Goal: Task Accomplishment & Management: Use online tool/utility

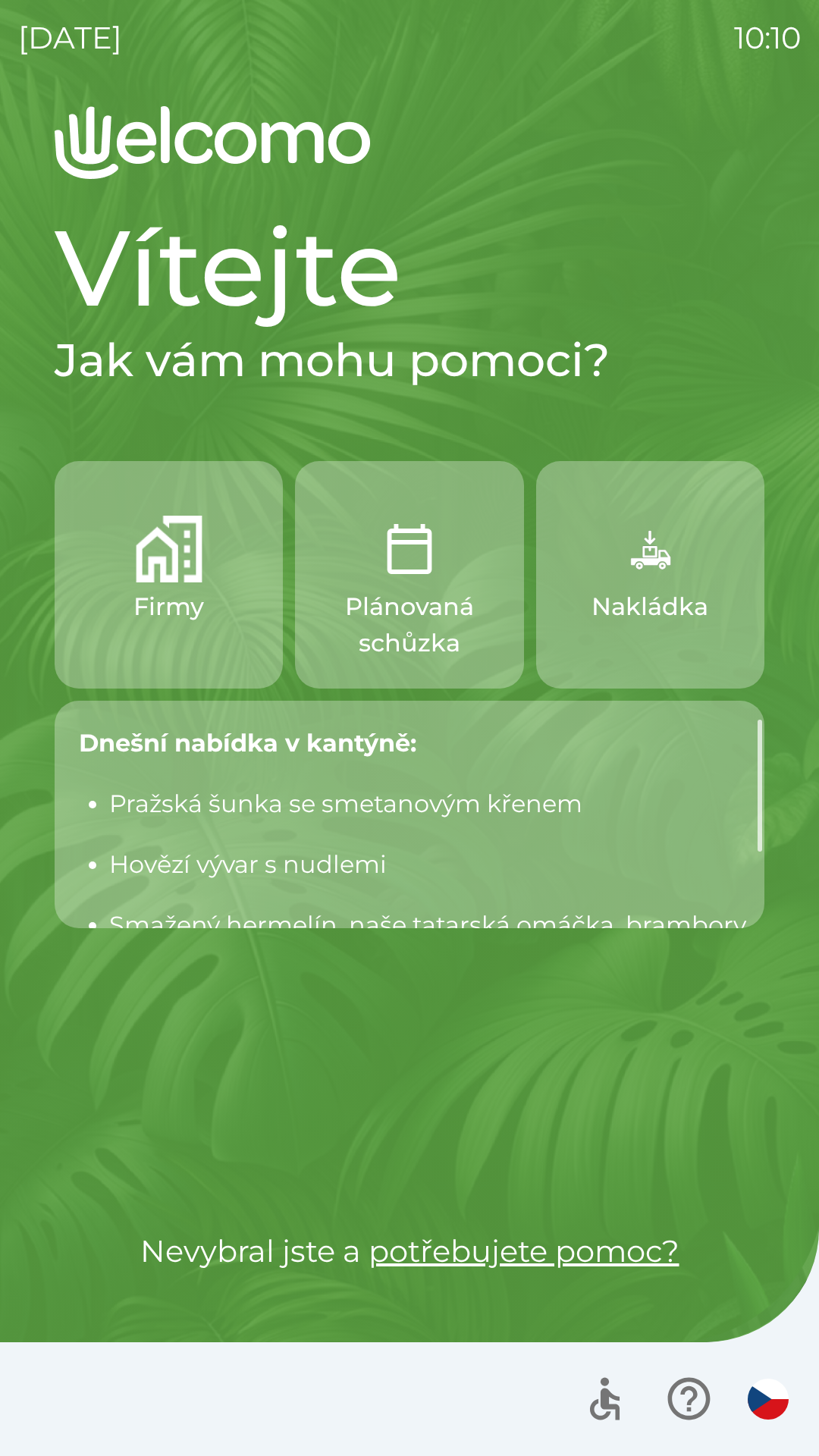
click at [187, 570] on img "button" at bounding box center [168, 549] width 66 height 66
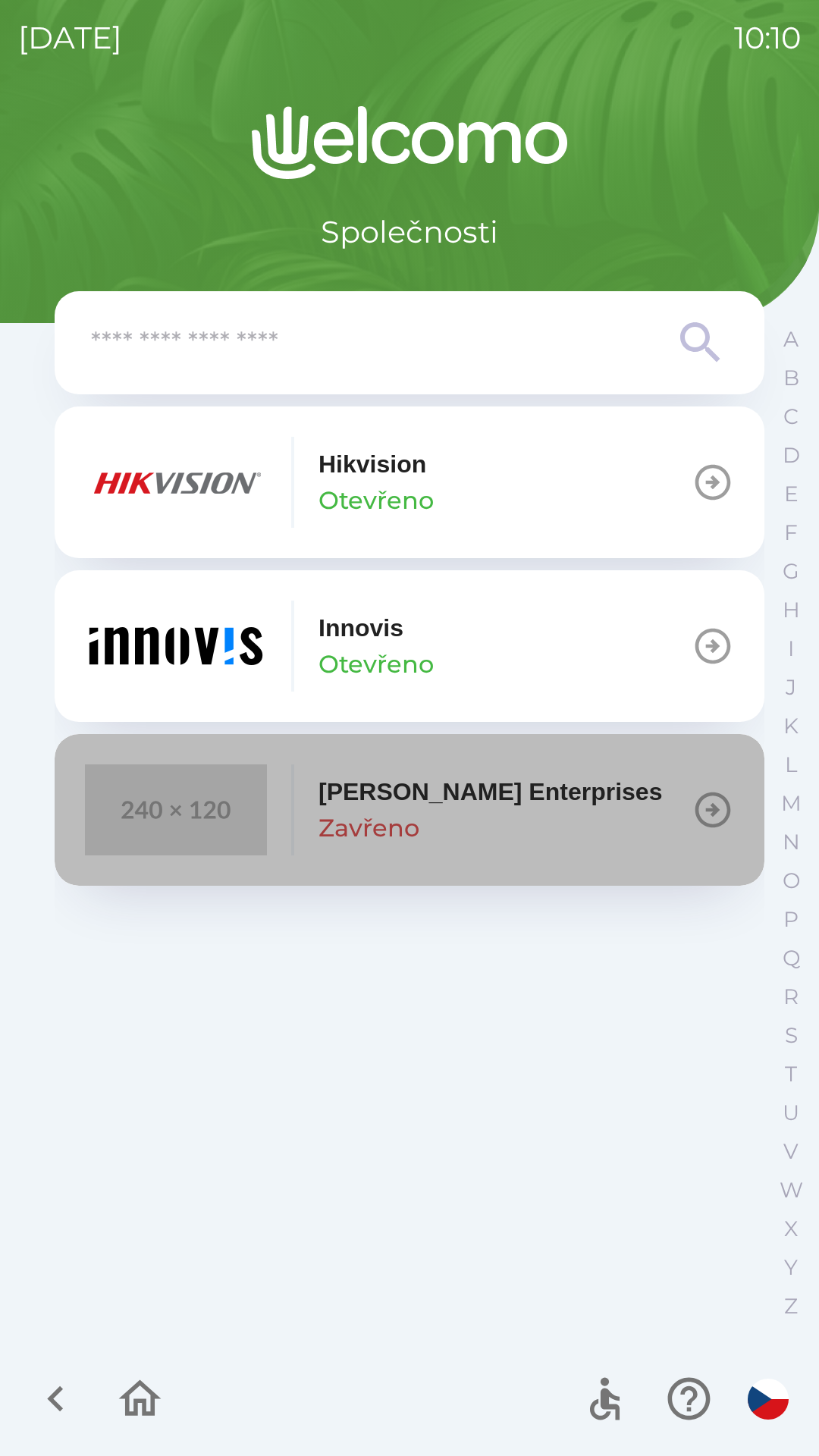
click at [473, 819] on div "[PERSON_NAME] Enterprises [GEOGRAPHIC_DATA]" at bounding box center [490, 810] width 343 height 72
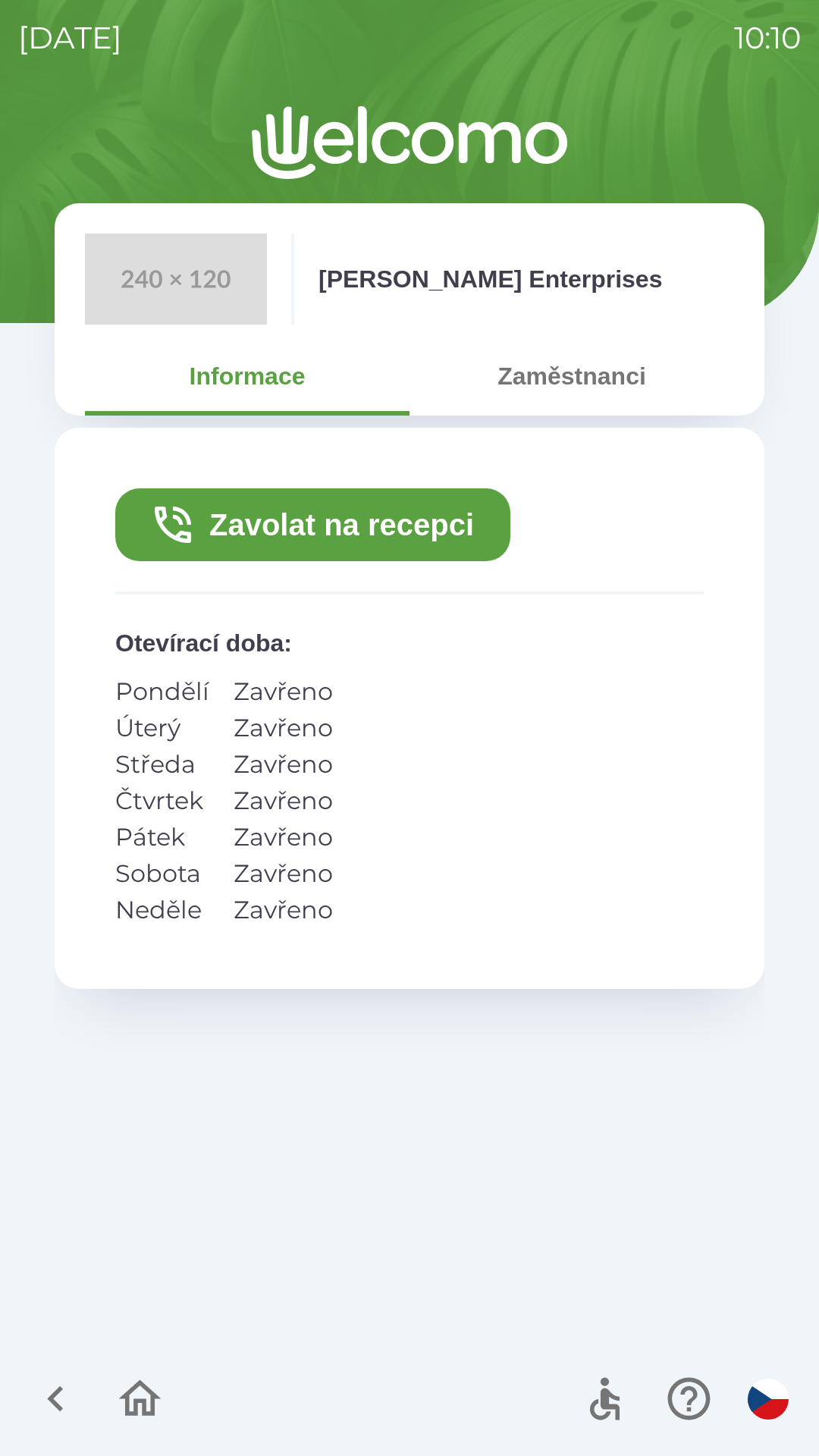
click at [58, 1375] on icon "button" at bounding box center [56, 1399] width 51 height 50
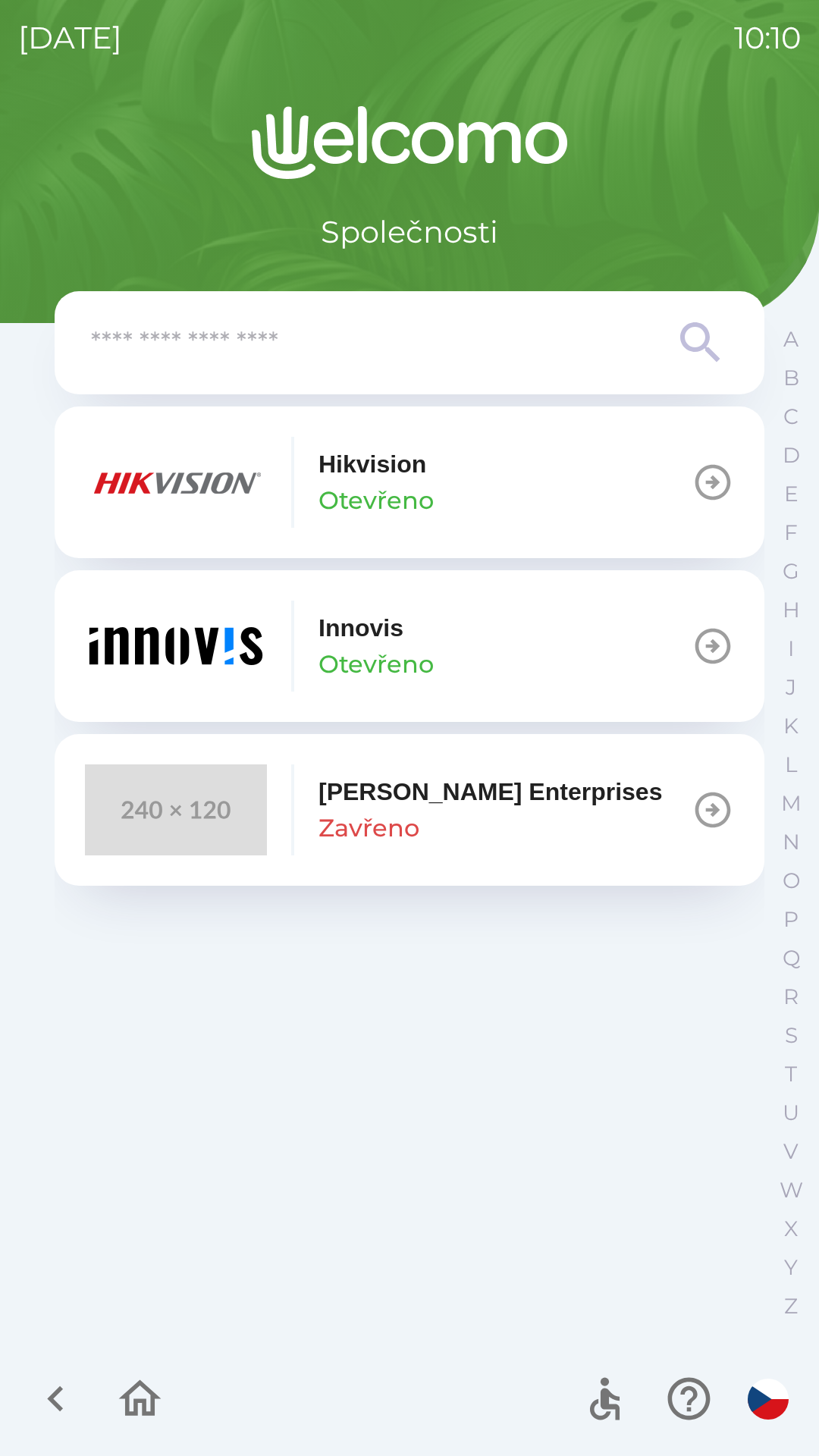
click at [604, 693] on button "[PERSON_NAME]" at bounding box center [409, 646] width 710 height 151
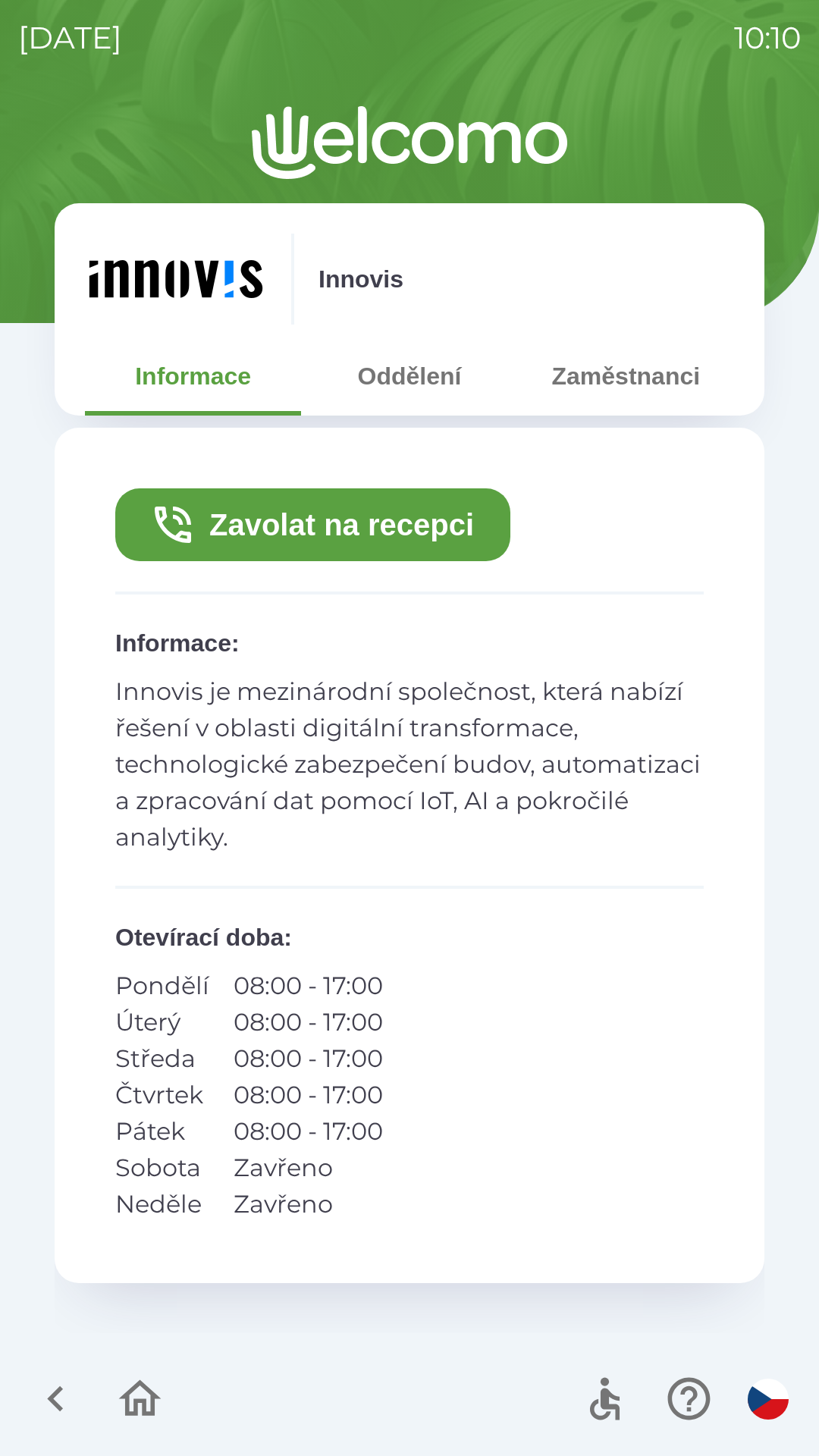
click at [40, 1411] on icon "button" at bounding box center [56, 1399] width 51 height 50
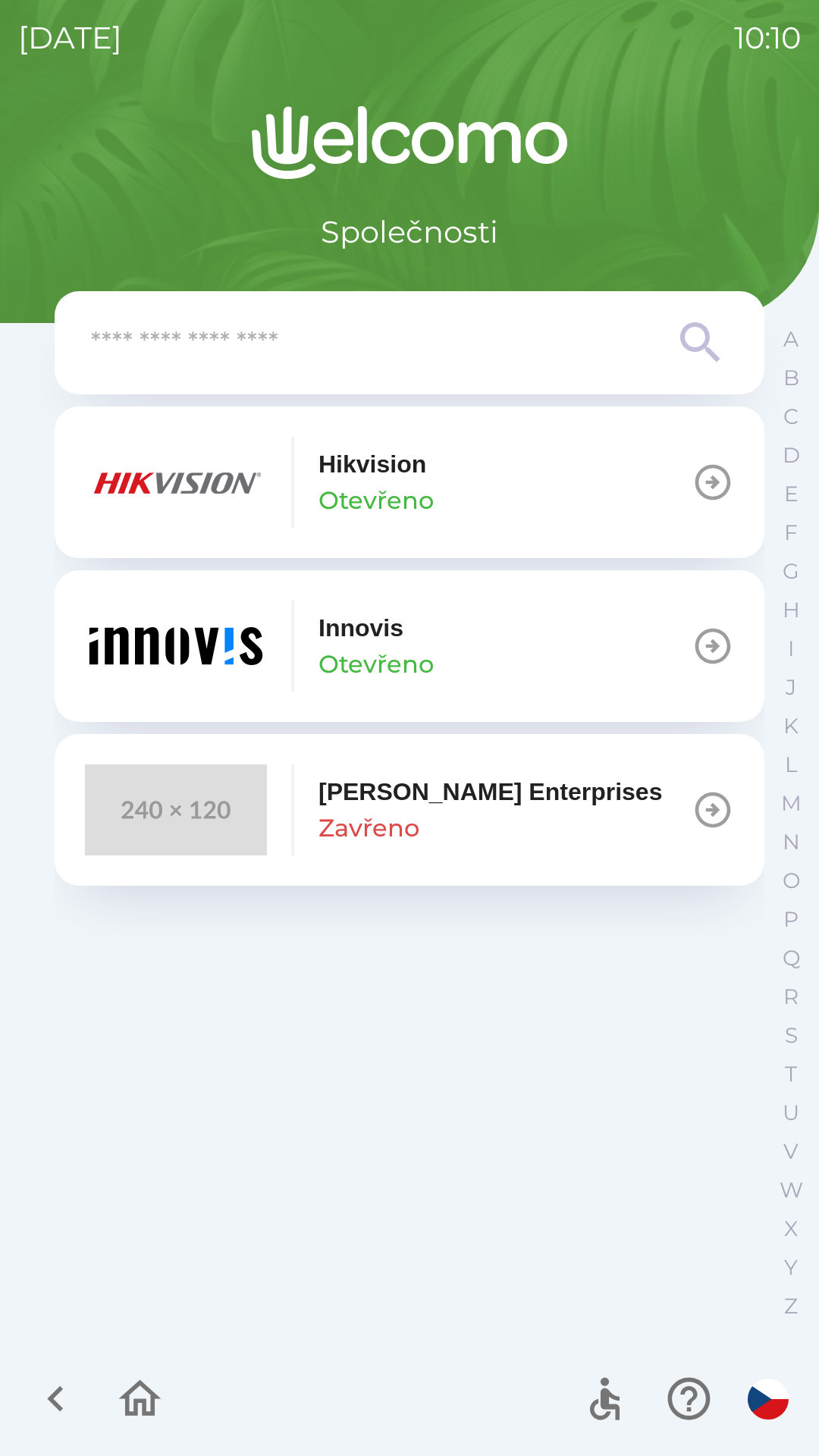
click at [117, 1424] on icon "button" at bounding box center [140, 1399] width 51 height 50
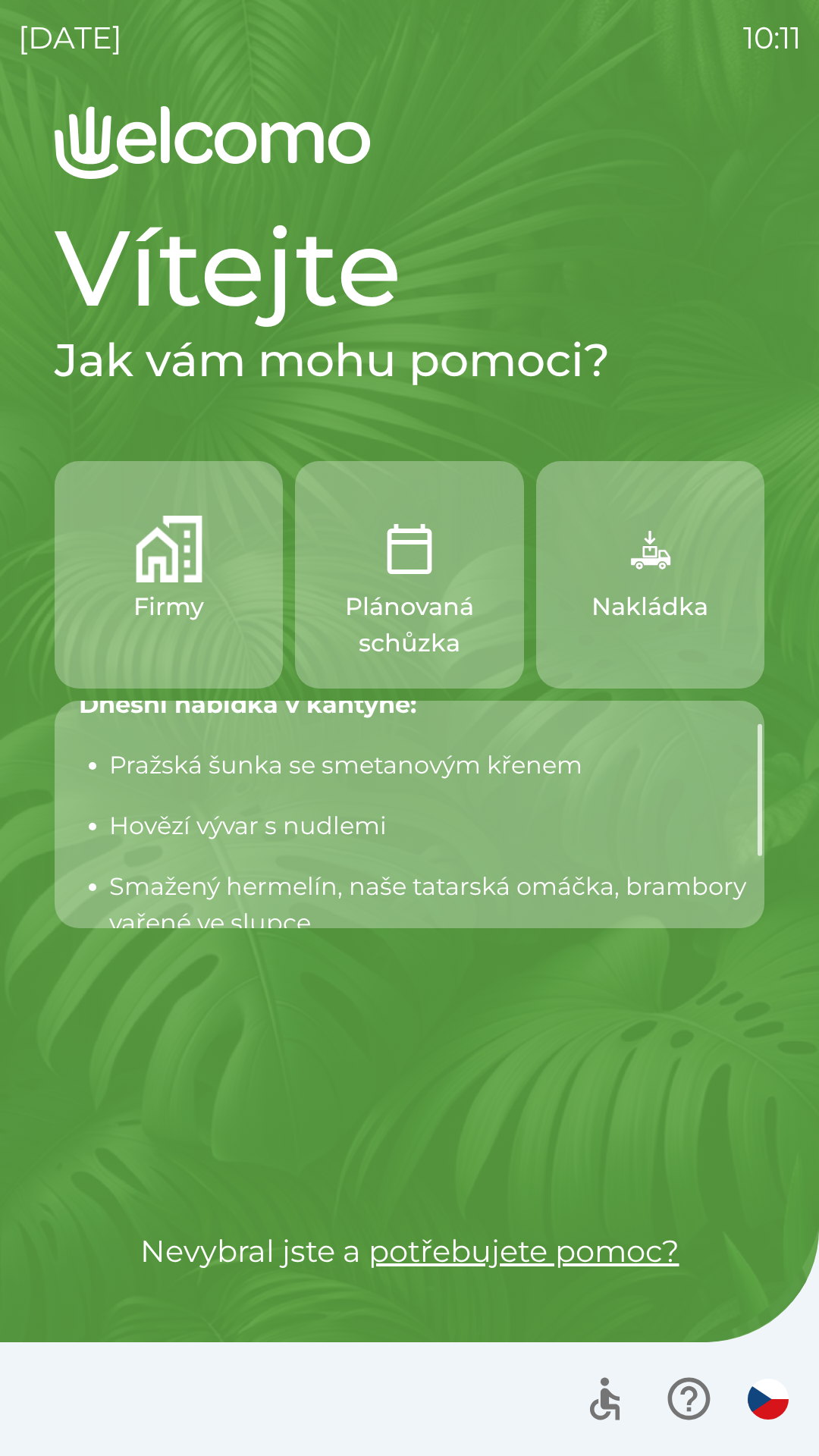
scroll to position [100, 0]
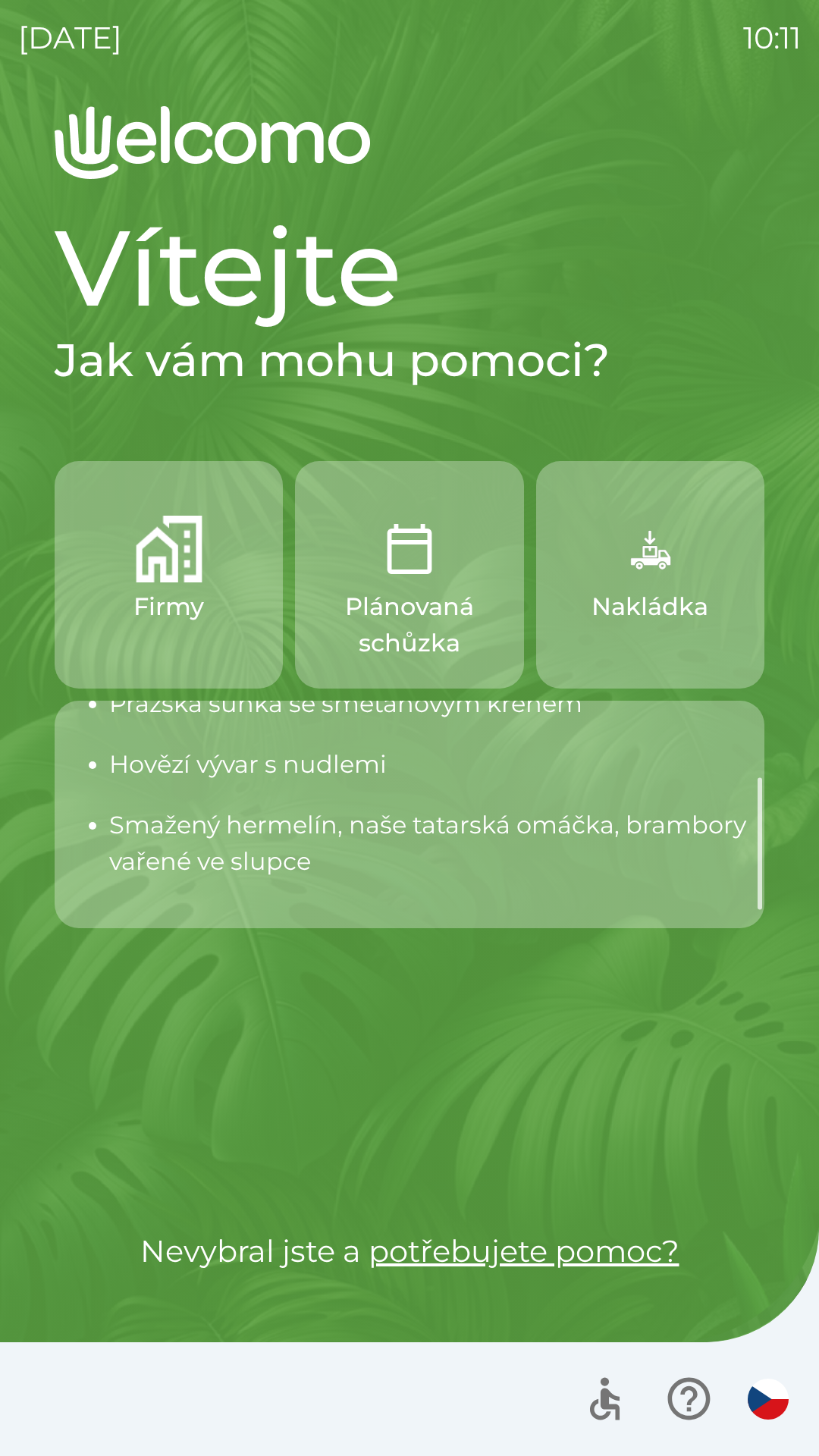
click at [646, 554] on img "button" at bounding box center [649, 549] width 66 height 66
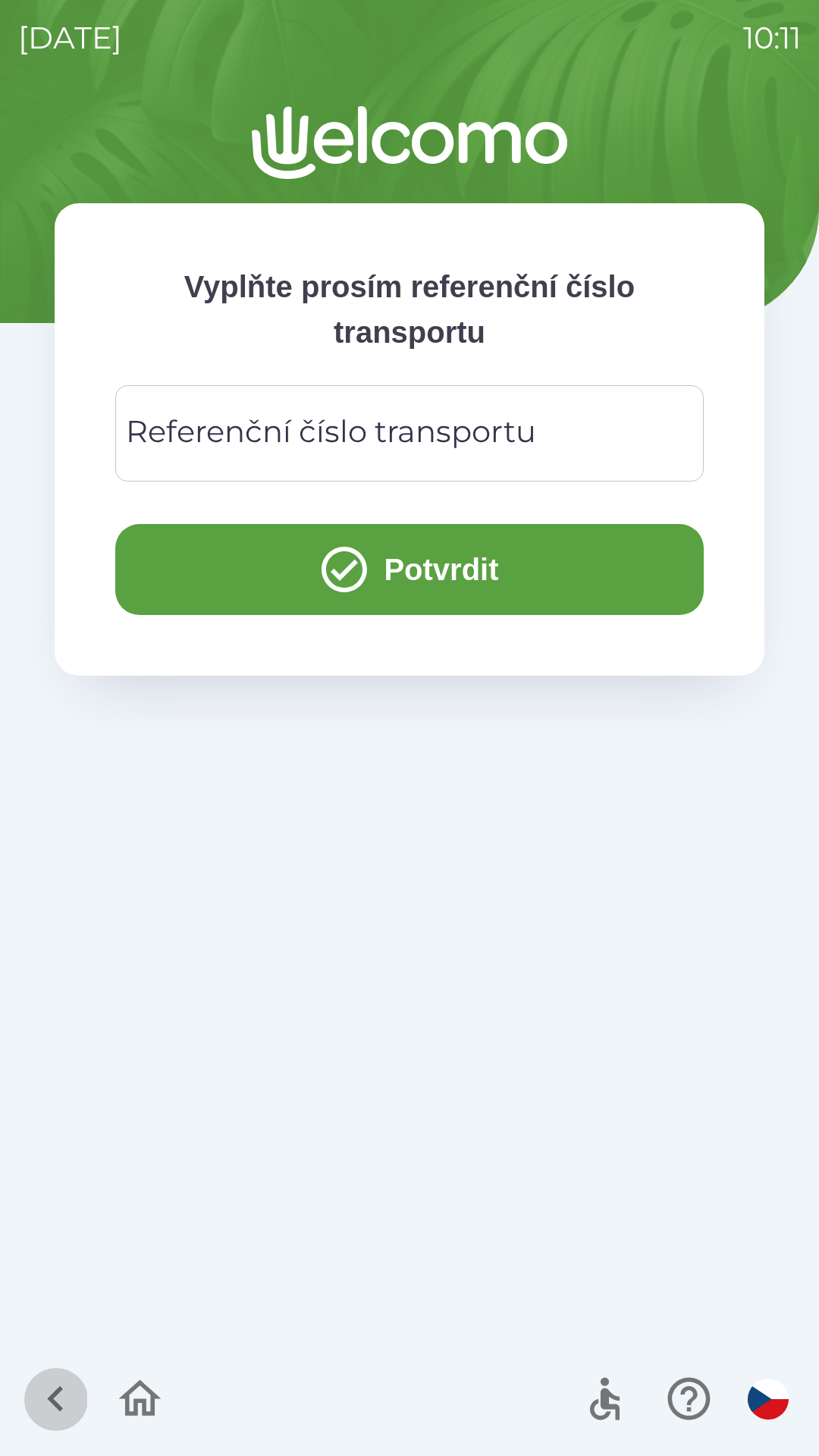
click at [56, 1392] on icon "button" at bounding box center [55, 1399] width 16 height 26
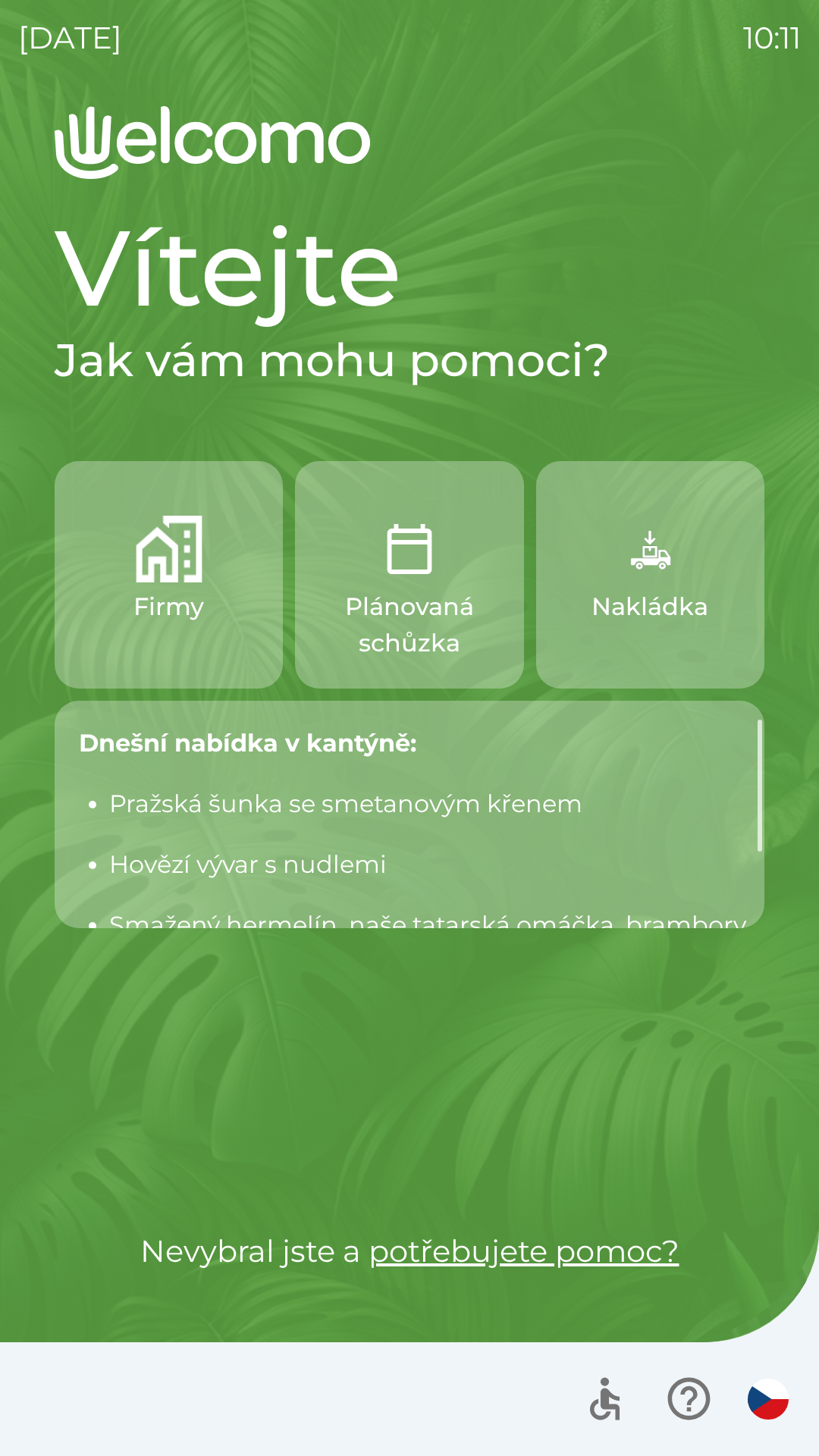
click at [674, 543] on img "button" at bounding box center [649, 549] width 66 height 66
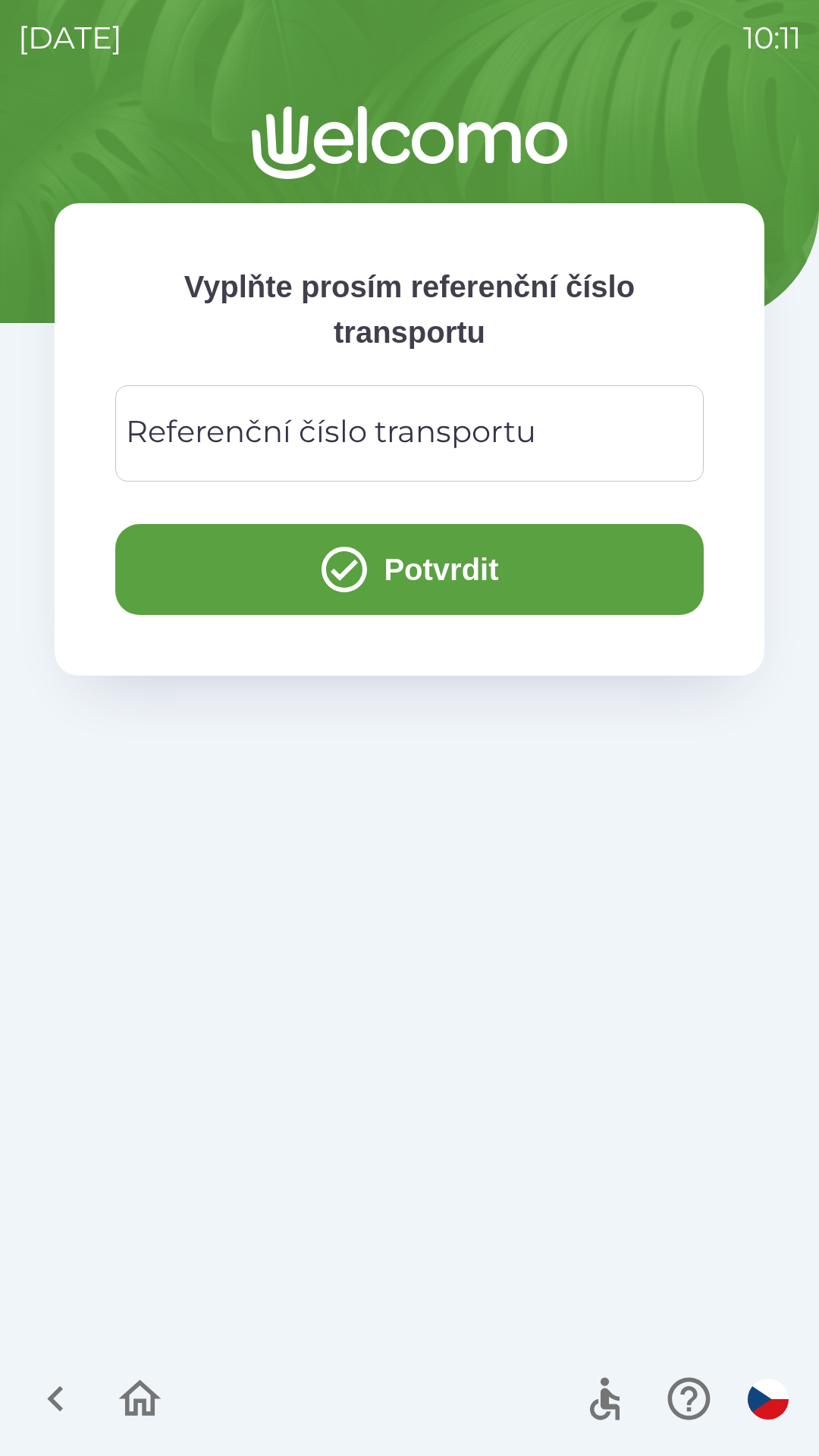
click at [389, 369] on div "Vyplňte prosím referenční číslo transportu Referenční číslo transportu Referenč…" at bounding box center [409, 438] width 710 height 472
click at [444, 451] on div "Referenční číslo transportu Referenční číslo transportu" at bounding box center [409, 433] width 588 height 96
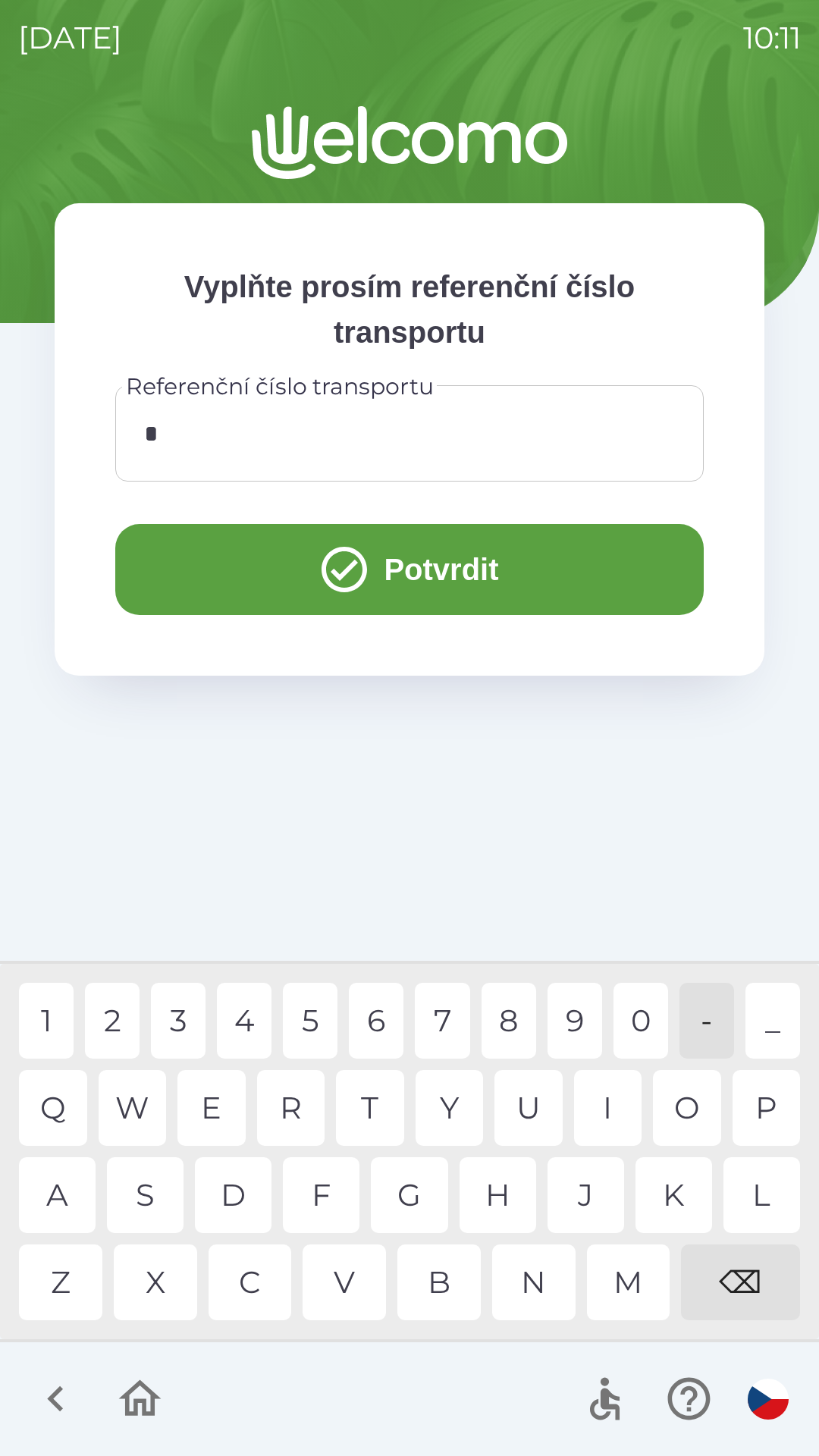
type input "**"
click at [365, 1151] on div "1 2 3 4 5 6 7 8 9 0 - _ Q W E R T Y U I O P A S D F G H J K L Z X C V B N M ⌫" at bounding box center [410, 1151] width 811 height 368
click at [481, 570] on button "Potvrdit" at bounding box center [409, 570] width 588 height 91
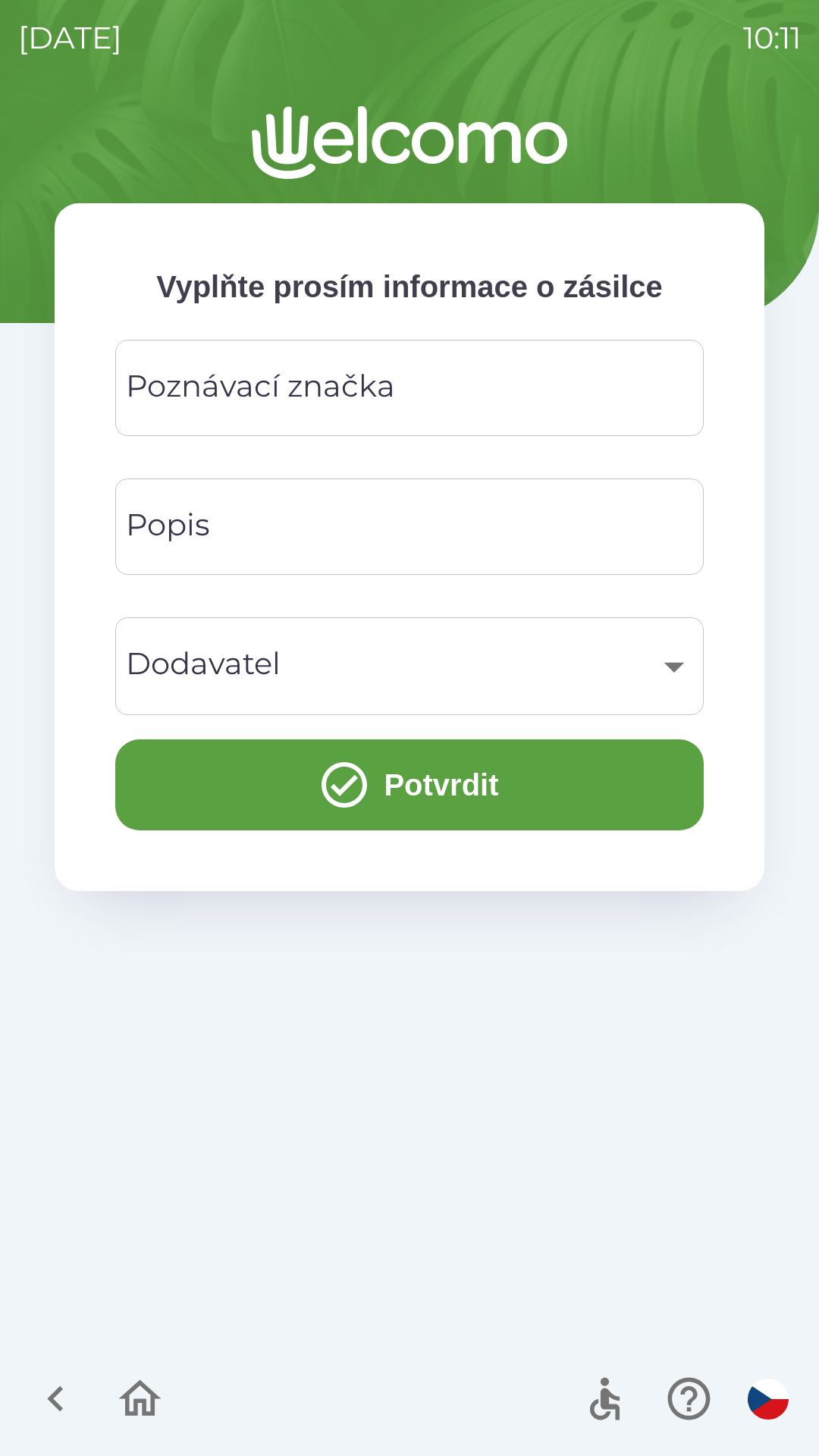
click at [412, 391] on input "Poznávací značka" at bounding box center [410, 387] width 552 height 60
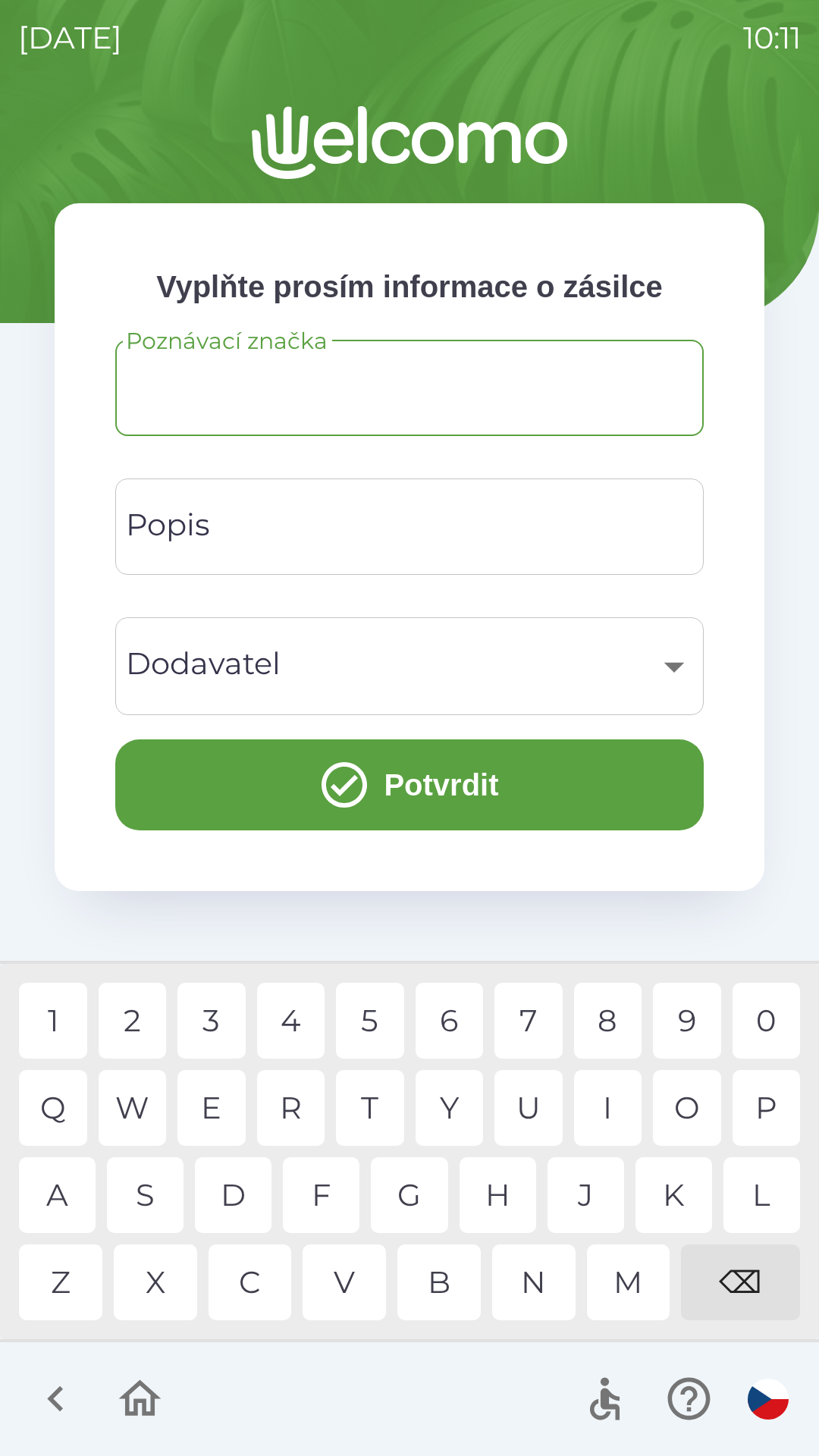
click at [380, 529] on input "Popis" at bounding box center [410, 526] width 552 height 60
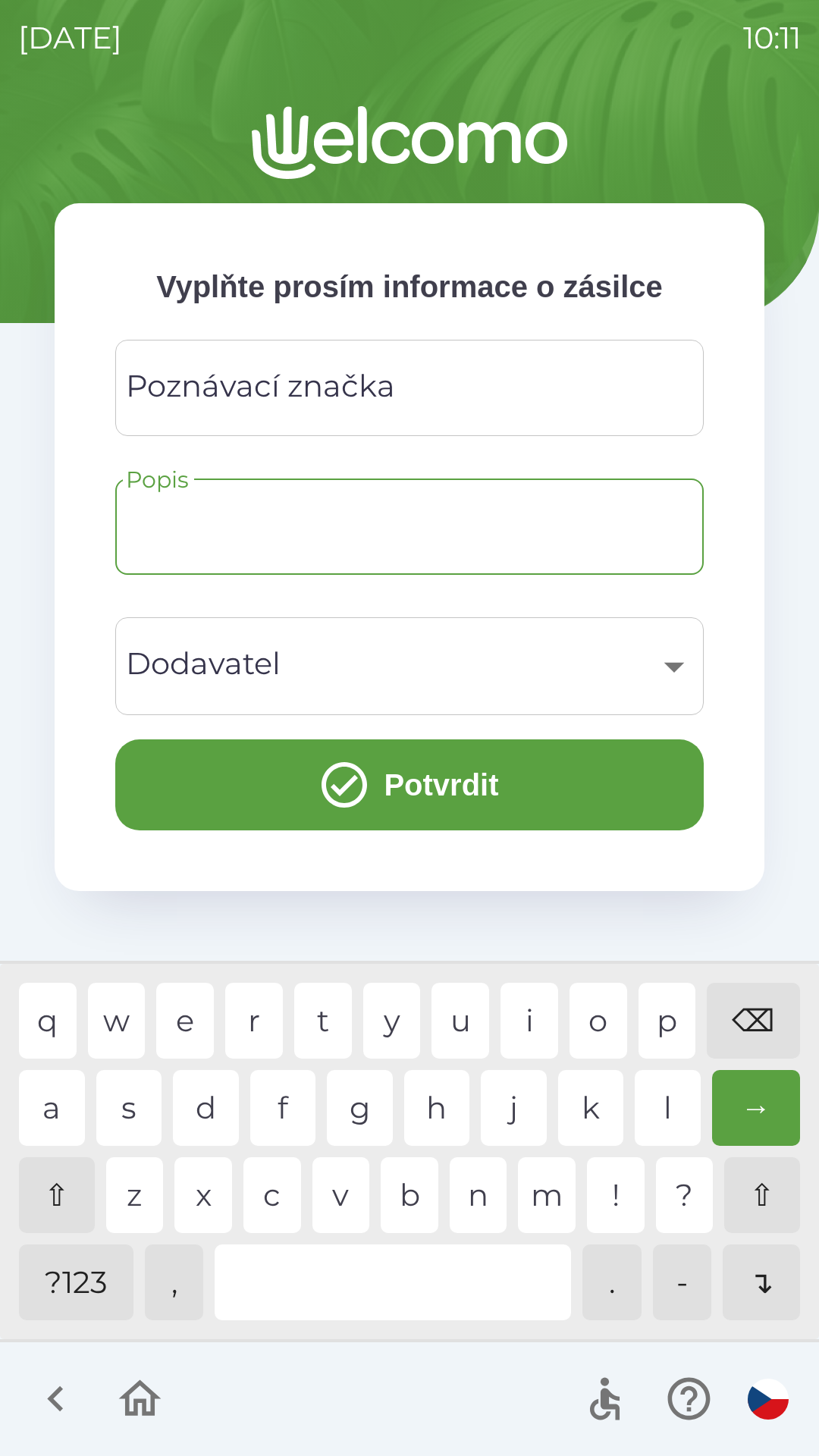
click at [333, 678] on div "​" at bounding box center [410, 666] width 552 height 61
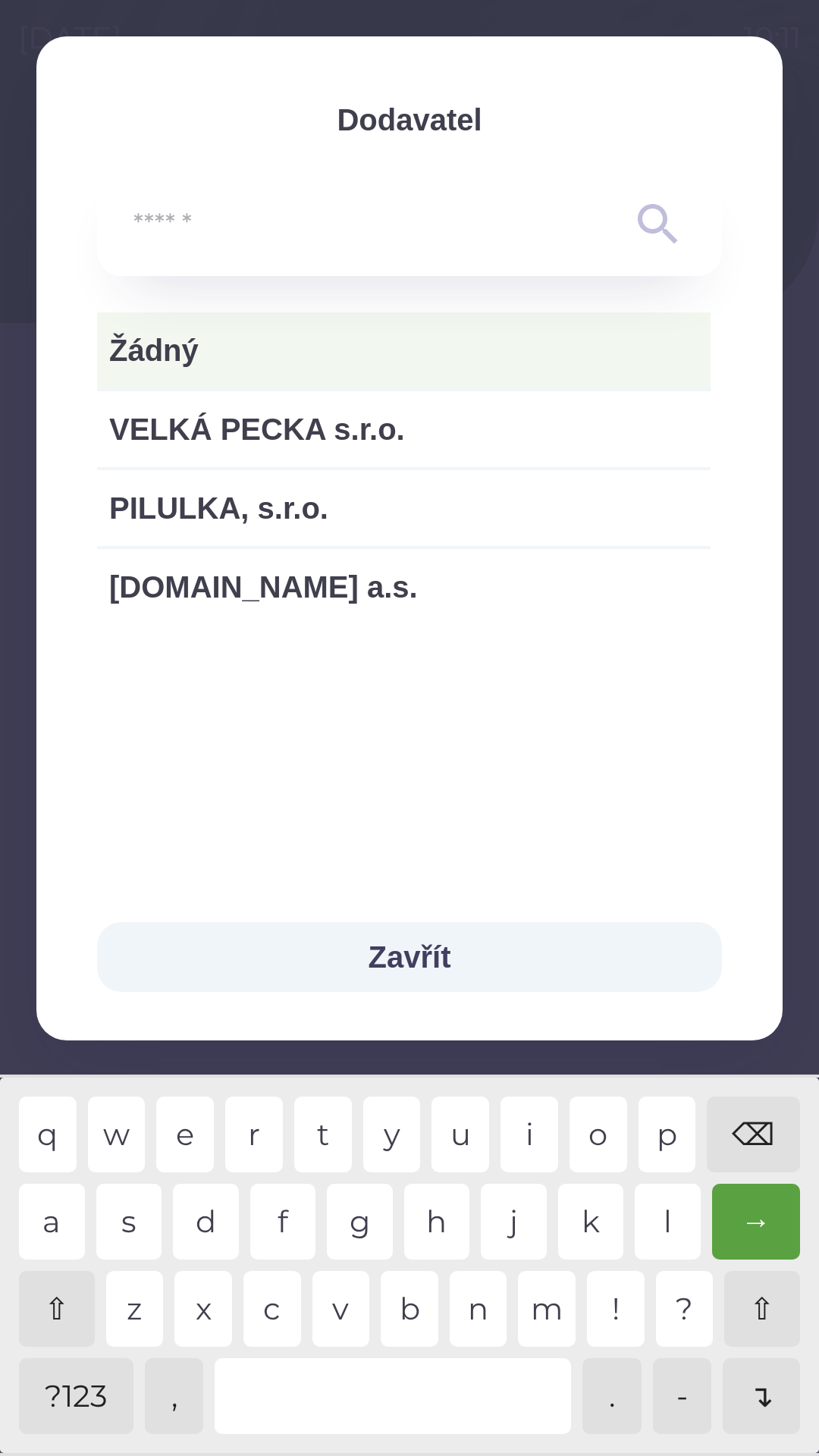
click at [463, 958] on button "Zavřít" at bounding box center [409, 957] width 625 height 70
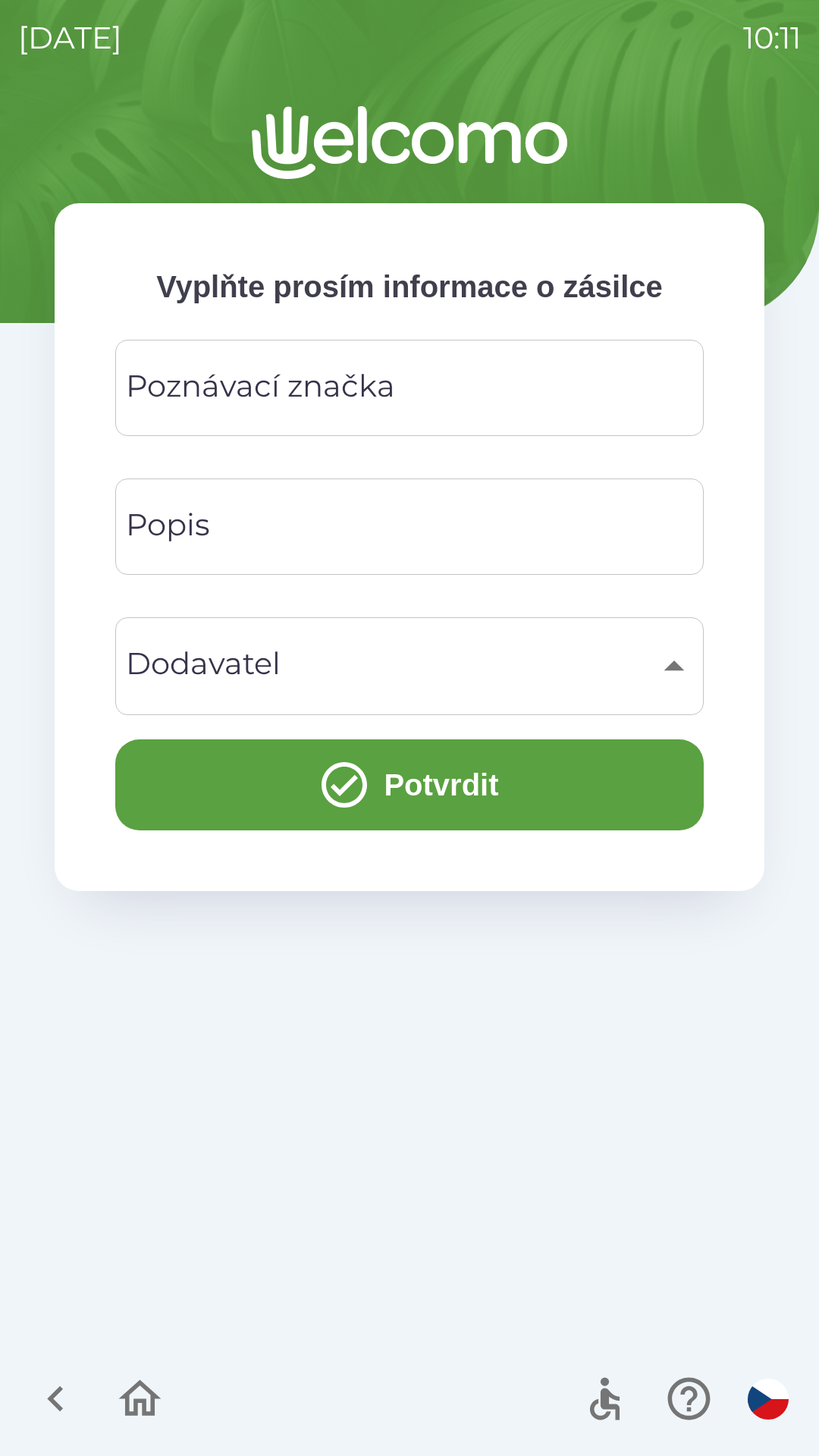
click at [152, 1421] on icon "button" at bounding box center [140, 1399] width 51 height 50
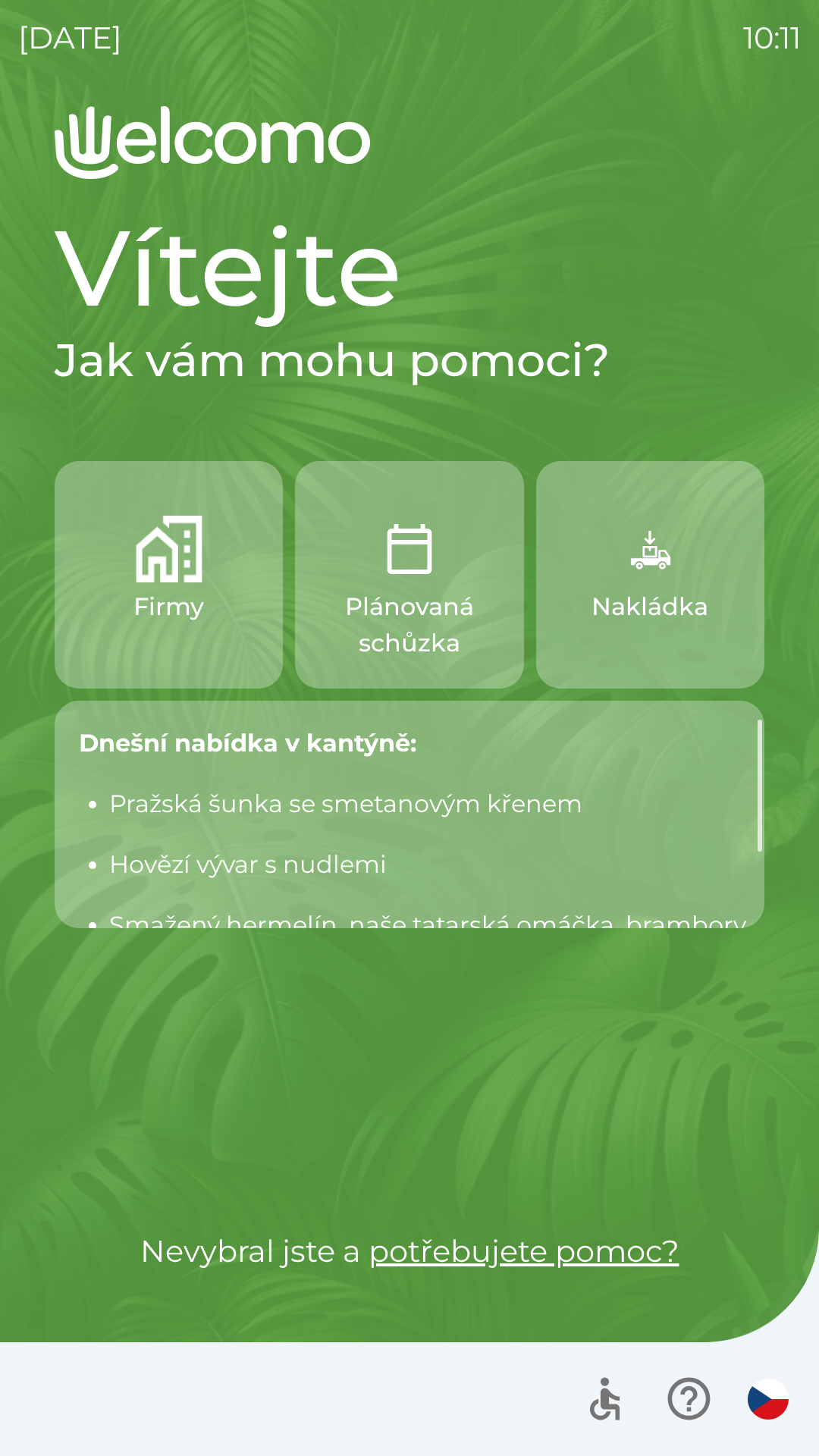
click at [168, 604] on p "Firmy" at bounding box center [169, 606] width 71 height 36
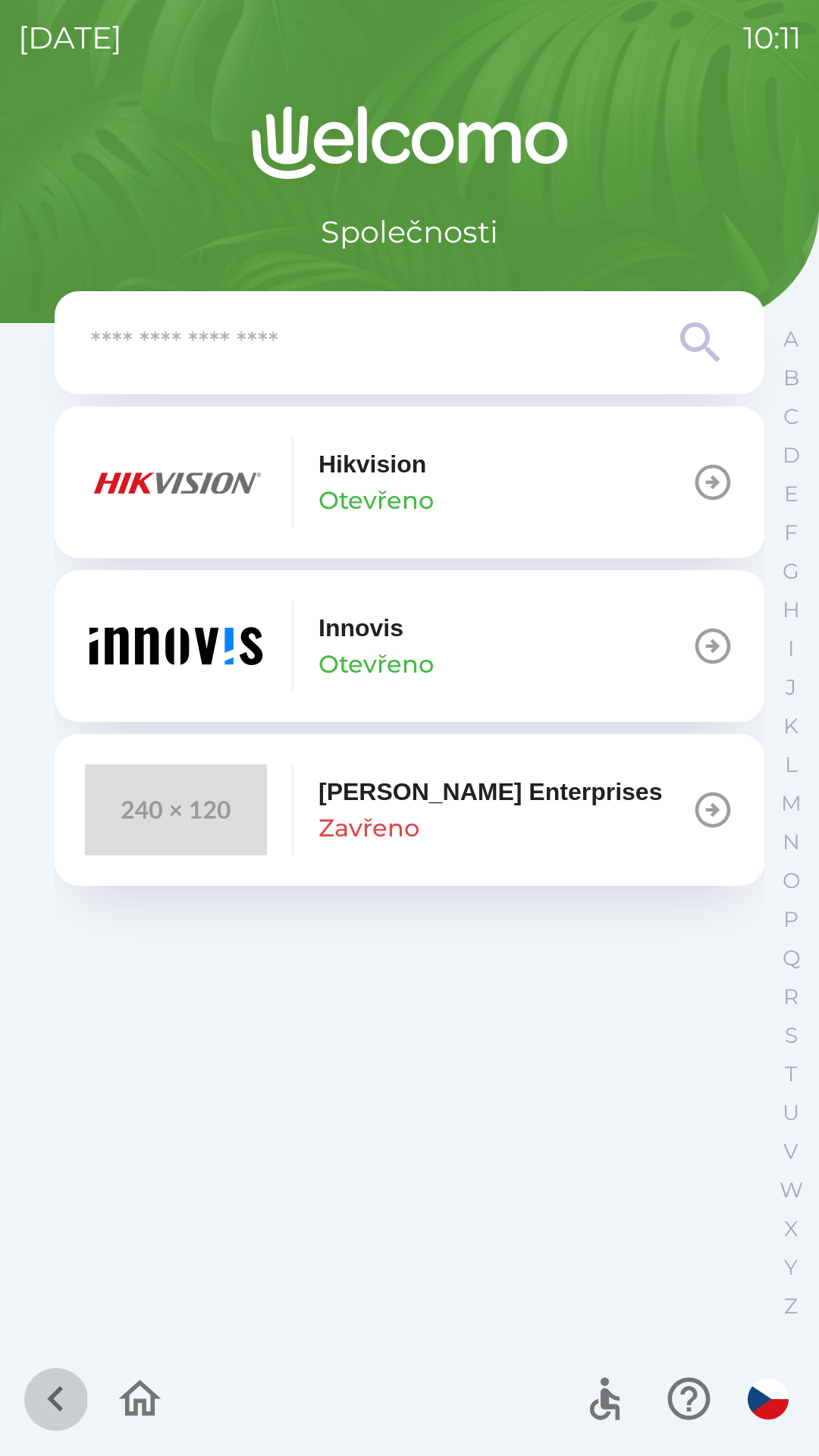
click at [49, 1397] on icon "button" at bounding box center [56, 1399] width 51 height 50
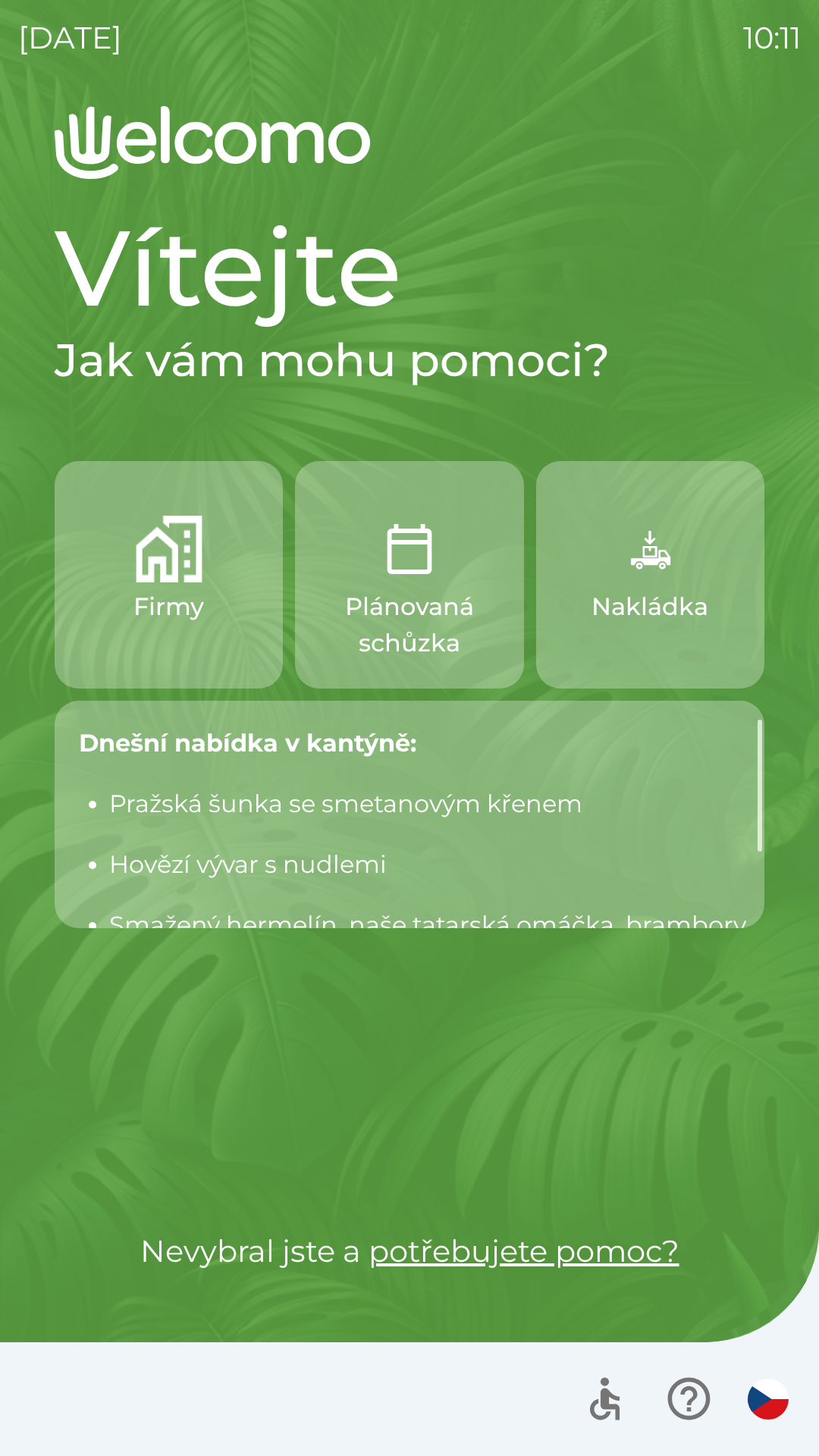
click at [610, 1130] on div "Firmy Plánovaná schůzka Nakládka Dnešní nabídka v kantýně: Pražská šunka se sme…" at bounding box center [409, 815] width 710 height 707
click at [416, 1038] on div "Firmy Plánovaná schůzka Nakládka Dnešní nabídka v kantýně: Pražská šunka se sme…" at bounding box center [409, 815] width 710 height 707
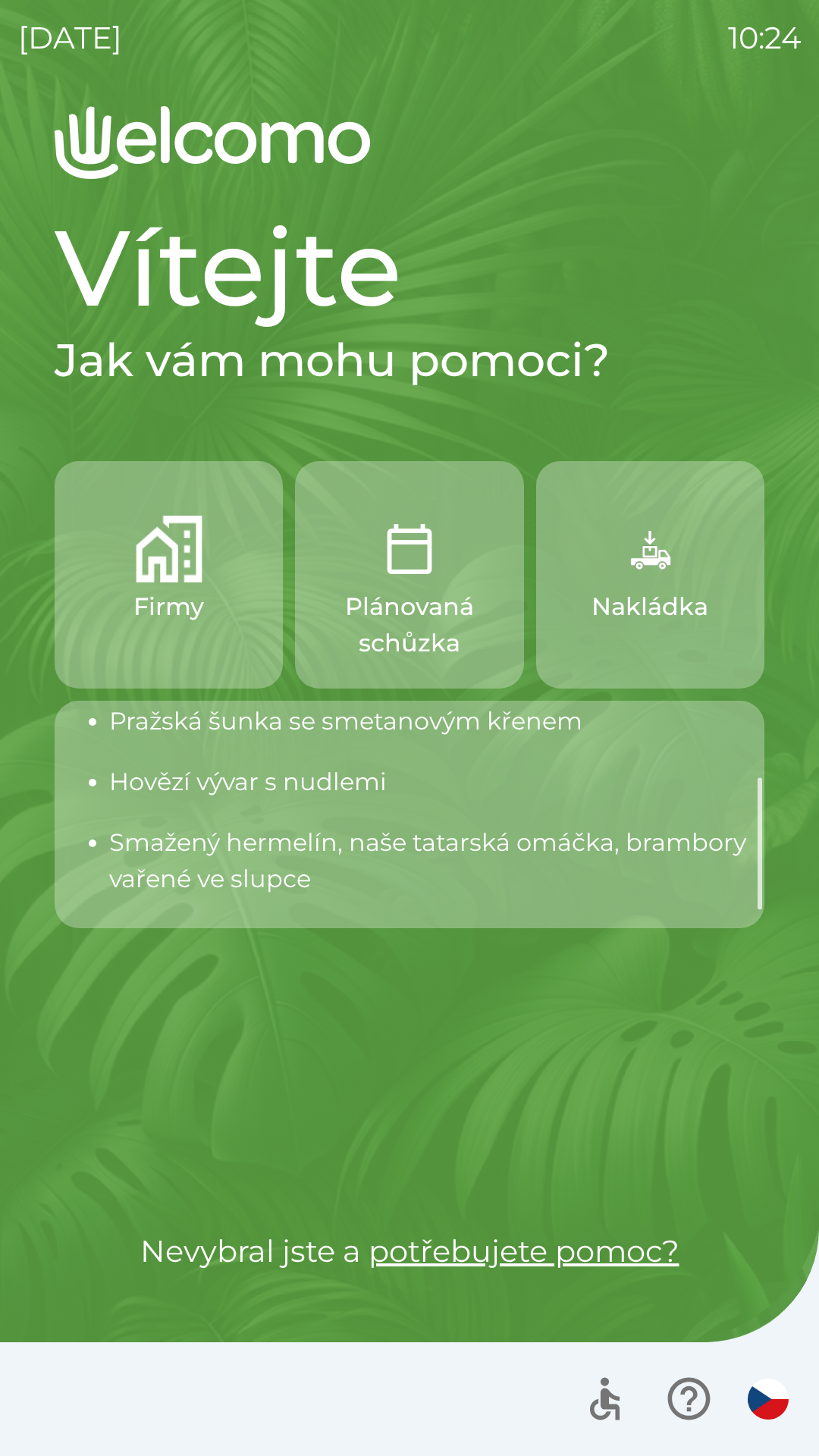
scroll to position [100, 0]
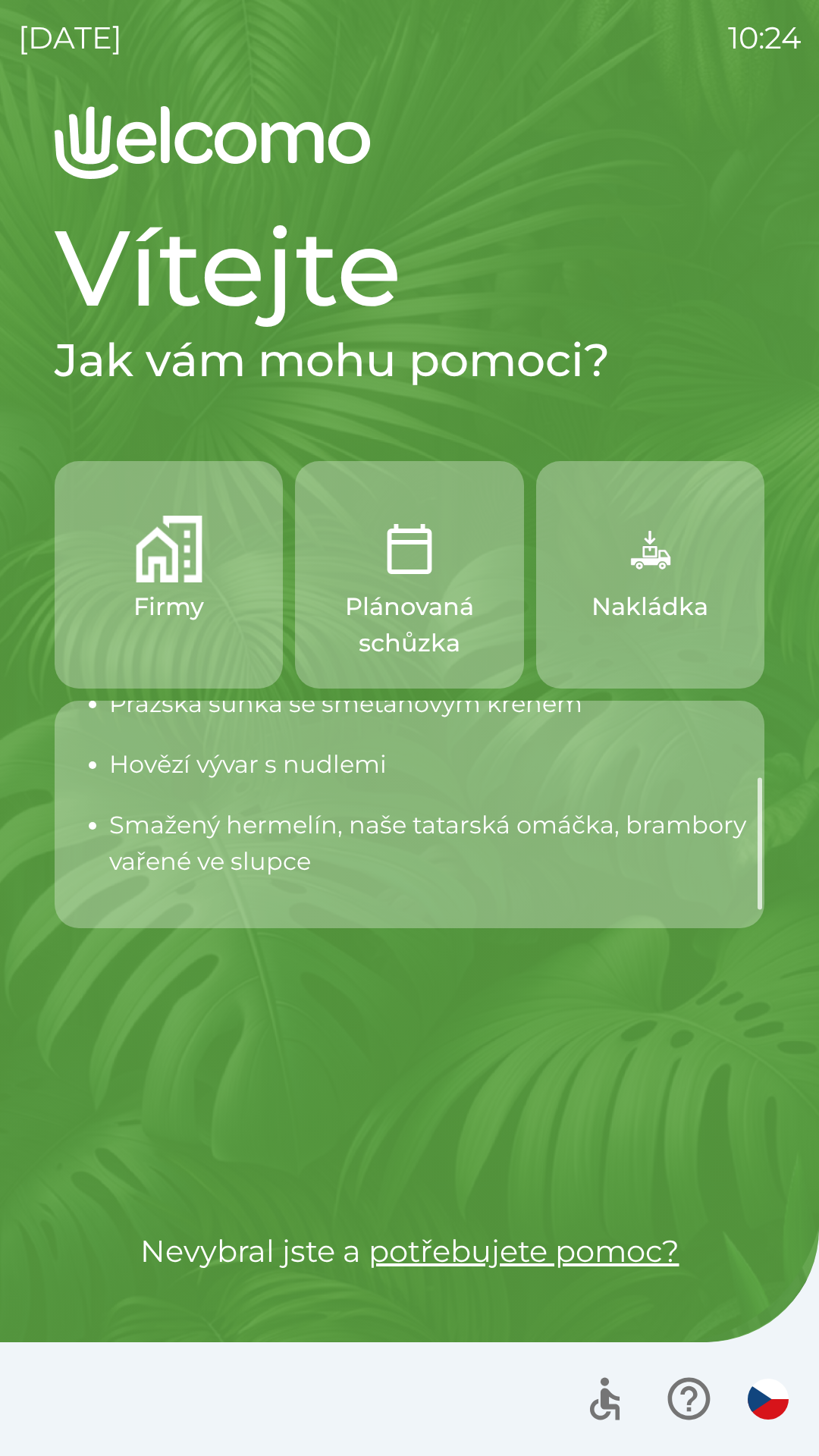
click at [354, 847] on p "Smažený hermelín, naše tatarská omáčka, brambory vařené ve slupce" at bounding box center [430, 843] width 642 height 72
